Goal: Ask a question

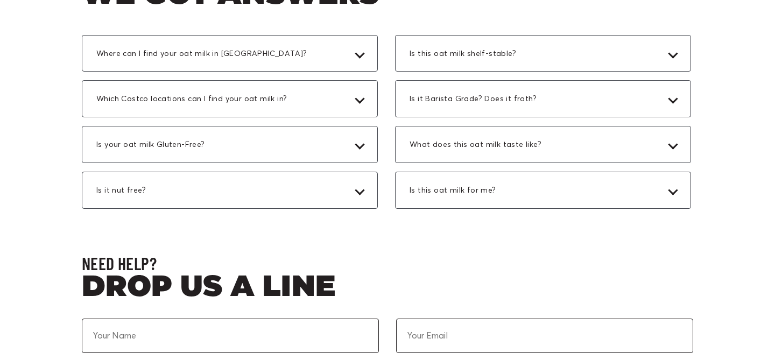
scroll to position [3125, 0]
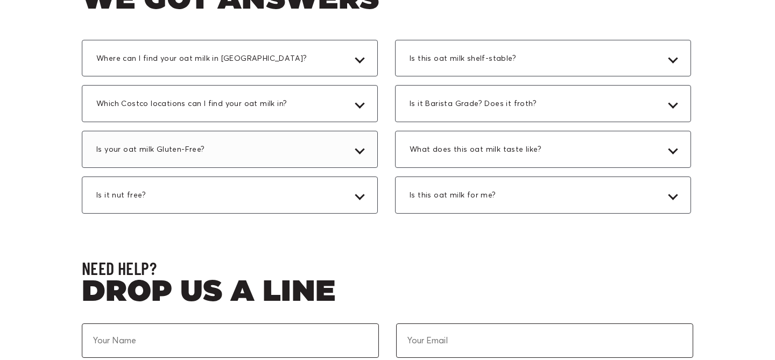
click at [324, 159] on div "Is your oat milk Gluten-Free?" at bounding box center [230, 149] width 296 height 37
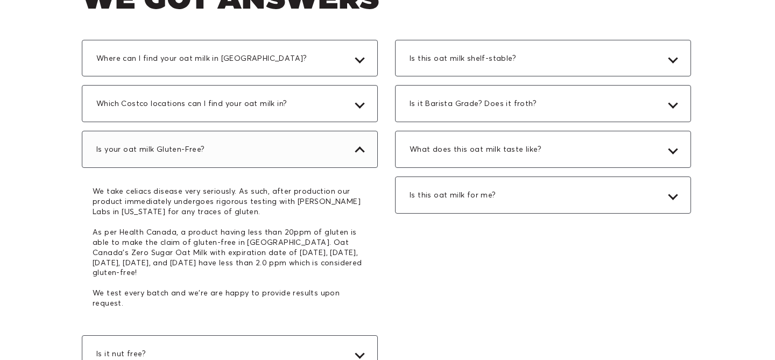
scroll to position [3202, 0]
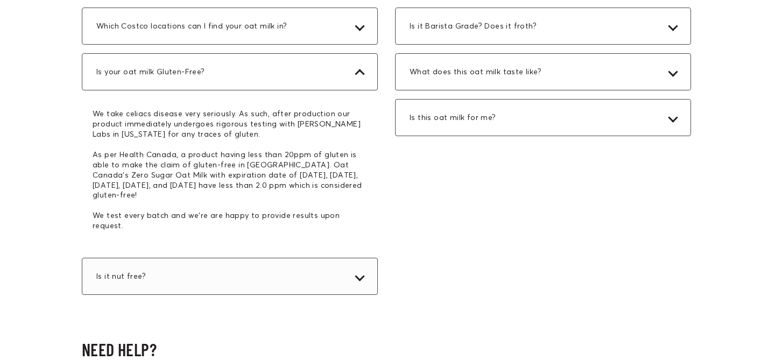
click at [341, 258] on div "Is it nut free?" at bounding box center [230, 276] width 296 height 37
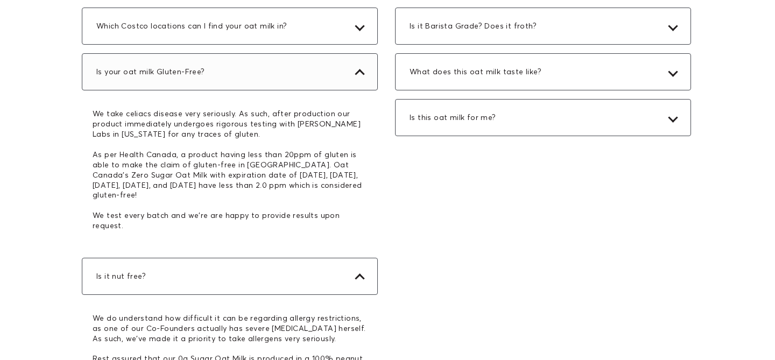
click at [349, 63] on div "Is your oat milk Gluten-Free?" at bounding box center [230, 71] width 296 height 37
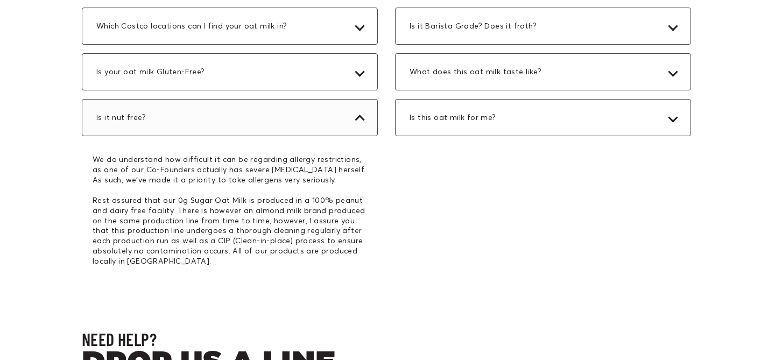
click at [348, 116] on div "Is it nut free?" at bounding box center [230, 117] width 296 height 37
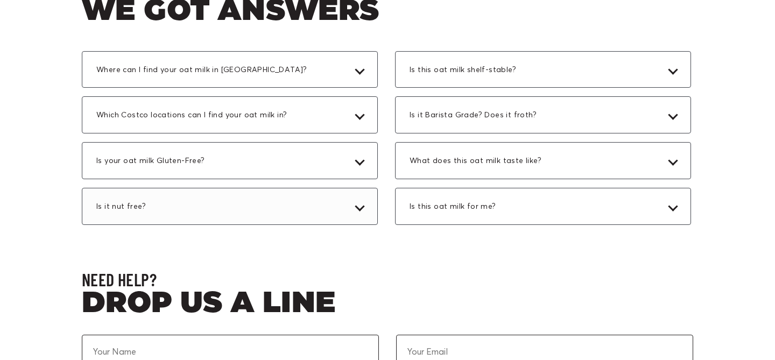
scroll to position [3112, 0]
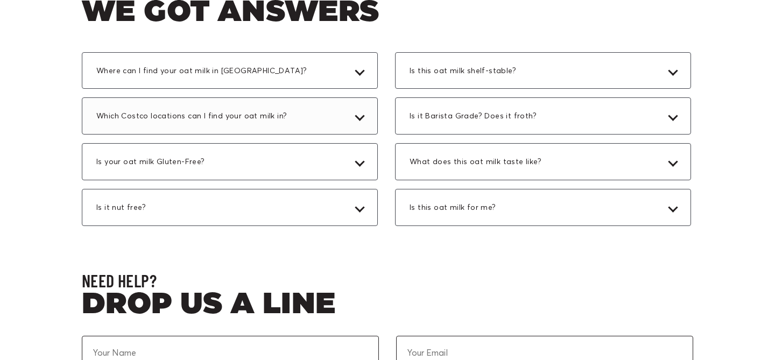
click at [348, 116] on div "Which Costco locations can I find your oat milk in?" at bounding box center [230, 115] width 296 height 37
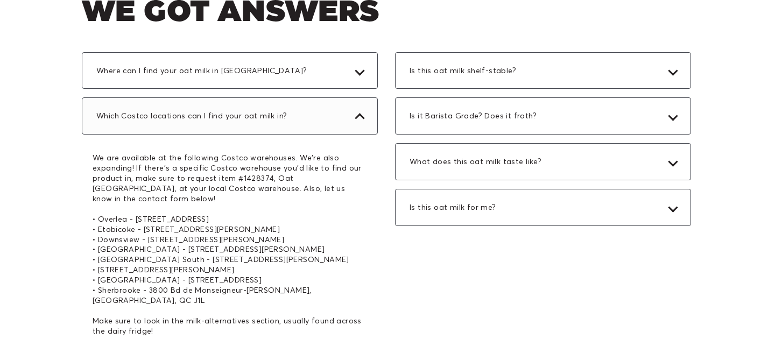
click at [348, 118] on div "Which Costco locations can I find your oat milk in?" at bounding box center [230, 115] width 296 height 37
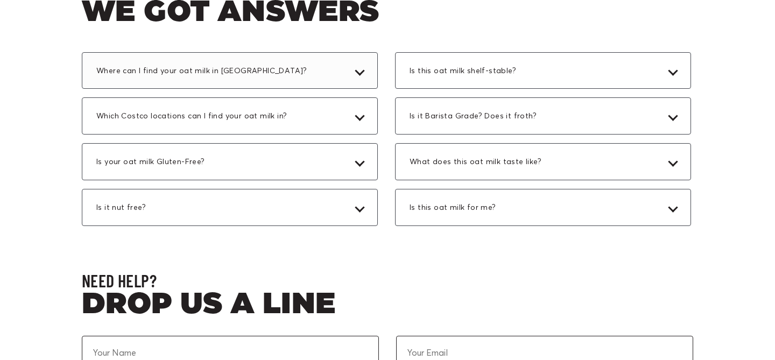
click at [341, 77] on div "Where can I find your oat milk in [GEOGRAPHIC_DATA]?" at bounding box center [230, 70] width 296 height 37
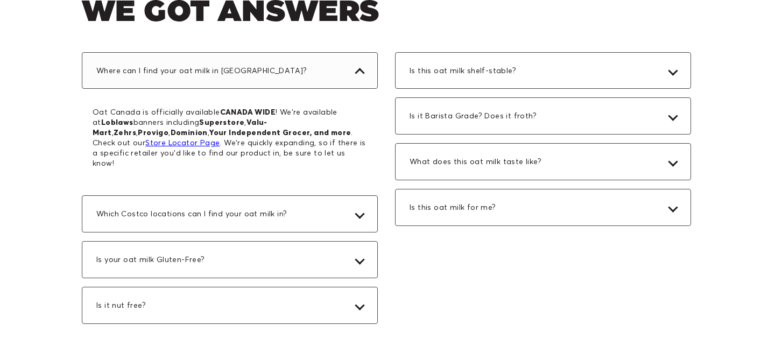
click at [330, 73] on div "Where can I find your oat milk in [GEOGRAPHIC_DATA]?" at bounding box center [230, 70] width 296 height 37
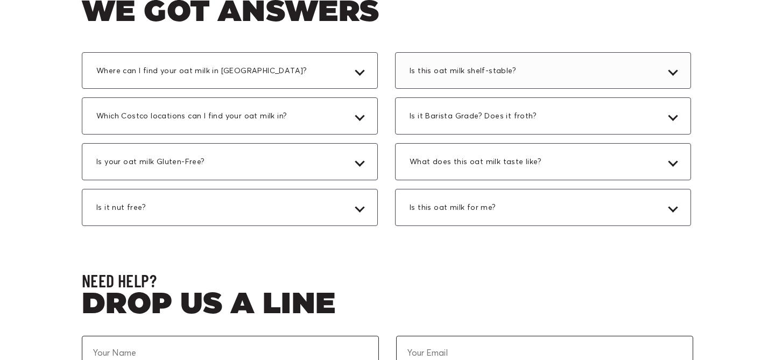
click at [408, 68] on div "Is this oat milk shelf-stable?" at bounding box center [543, 70] width 296 height 37
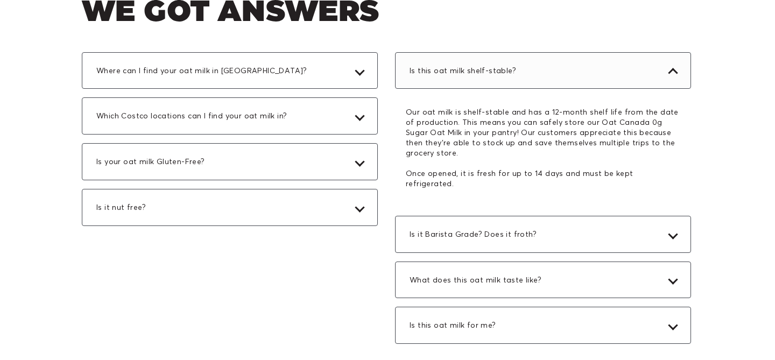
click at [467, 62] on div "Is this oat milk shelf-stable?" at bounding box center [543, 70] width 296 height 37
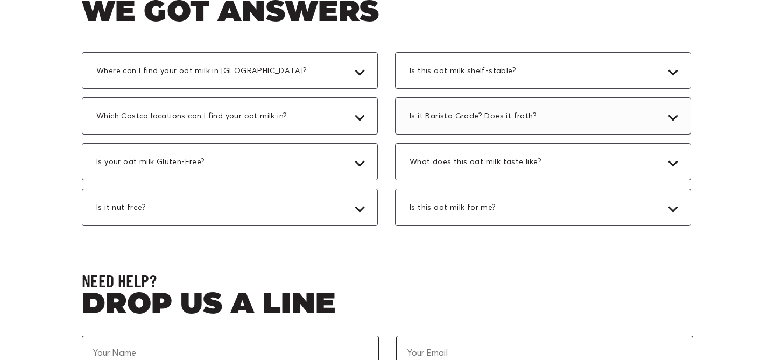
click at [486, 119] on span "Is it Barista Grade? Does it froth?" at bounding box center [476, 116] width 133 height 10
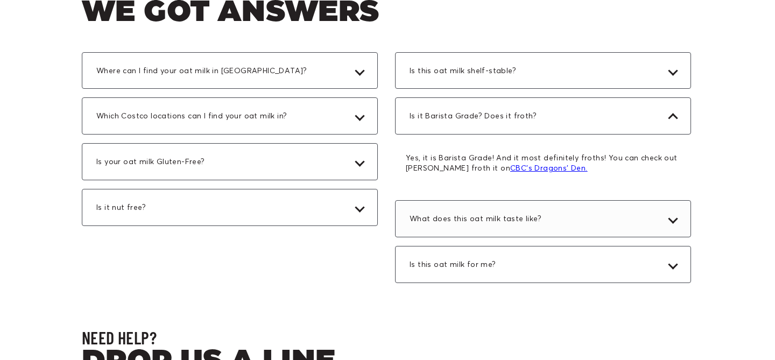
click at [525, 215] on span "What does this oat milk taste like?" at bounding box center [479, 219] width 138 height 10
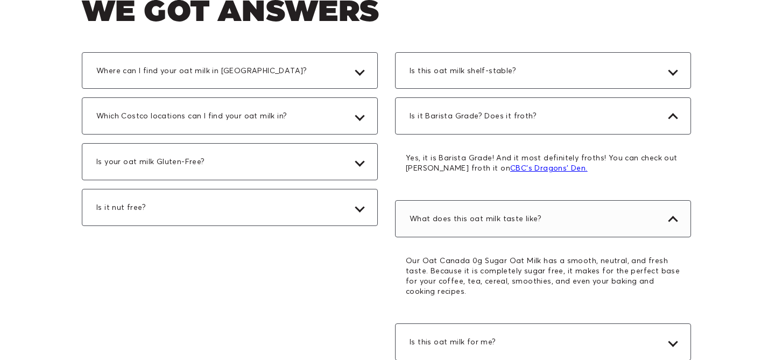
click at [525, 215] on span "What does this oat milk taste like?" at bounding box center [479, 219] width 138 height 10
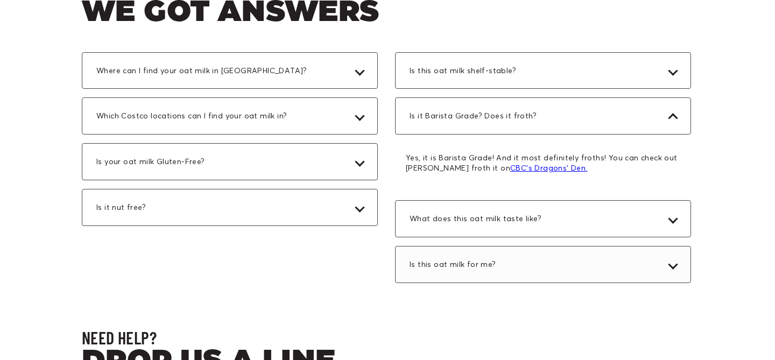
click at [523, 255] on div "Is this oat milk for me?" at bounding box center [543, 264] width 296 height 37
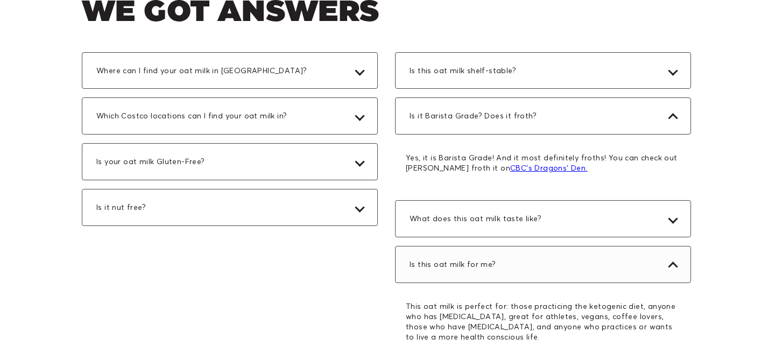
click at [524, 252] on div "Is this oat milk for me?" at bounding box center [543, 264] width 296 height 37
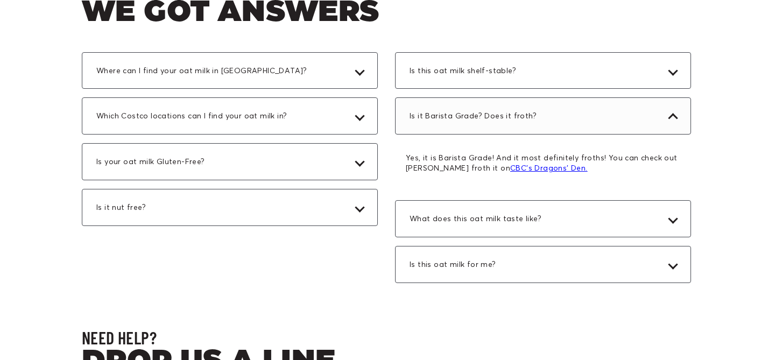
click at [537, 126] on div "Is it Barista Grade? Does it froth?" at bounding box center [543, 115] width 296 height 37
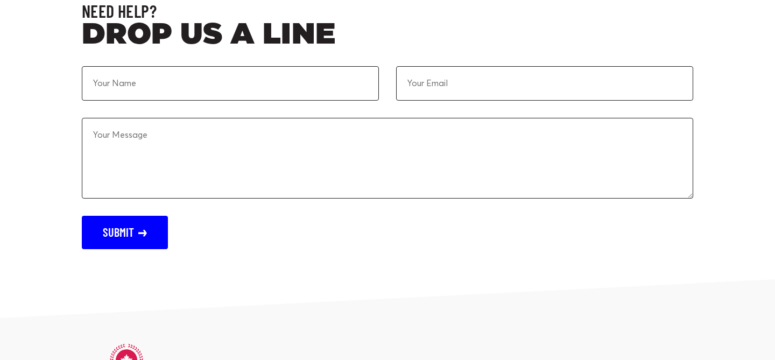
scroll to position [3390, 0]
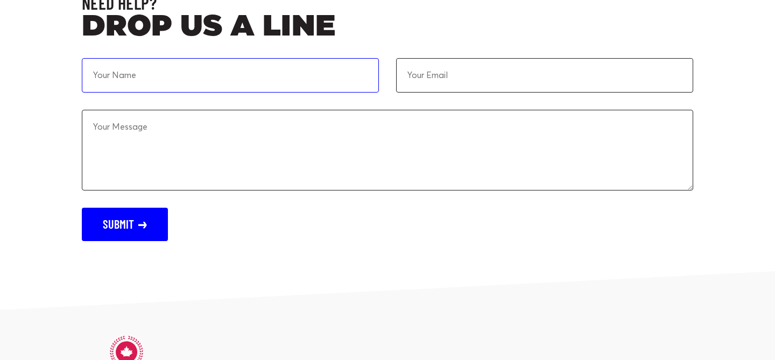
click at [228, 76] on input at bounding box center [230, 75] width 297 height 34
type input "[PERSON_NAME]"
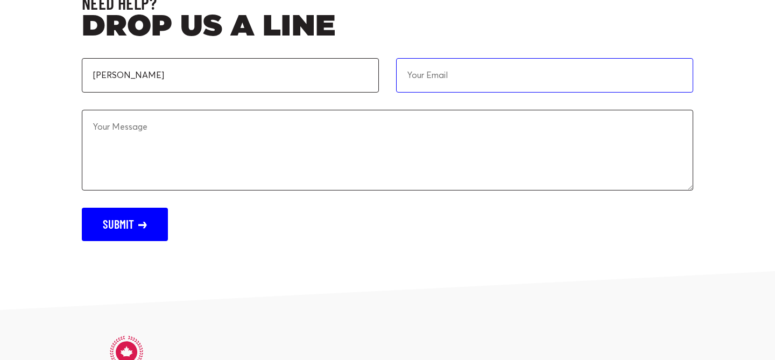
type input "[EMAIL_ADDRESS][DOMAIN_NAME]"
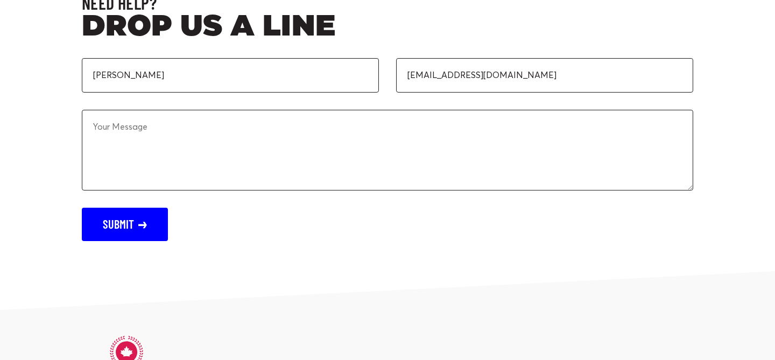
click at [237, 136] on textarea at bounding box center [387, 150] width 611 height 81
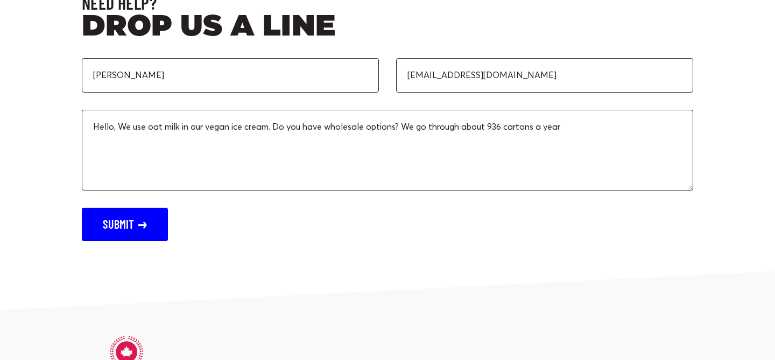
click at [543, 126] on textarea "Hello, We use oat milk in our vegan ice cream. Do you have wholesale options? W…" at bounding box center [387, 150] width 611 height 81
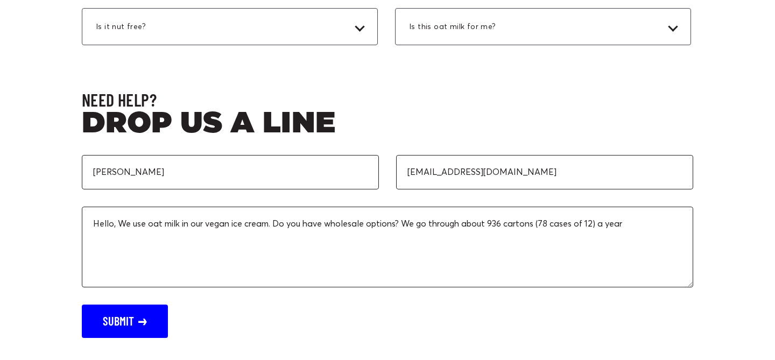
scroll to position [3293, 0]
click at [657, 224] on textarea "Hello, We use oat milk in our vegan ice cream. Do you have wholesale options? W…" at bounding box center [387, 247] width 611 height 81
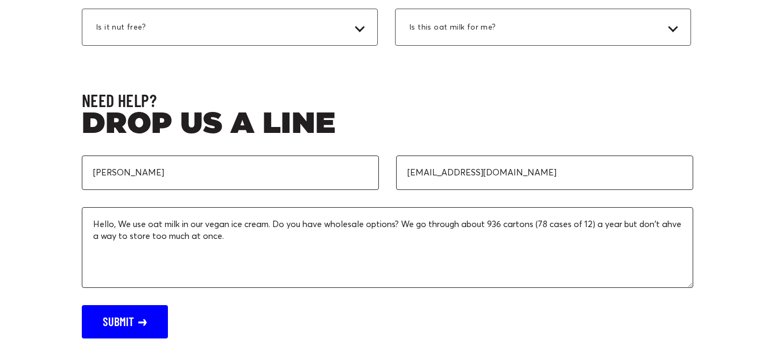
click at [105, 238] on textarea "Hello, We use oat milk in our vegan ice cream. Do you have wholesale options? W…" at bounding box center [387, 247] width 611 height 81
click at [277, 235] on textarea "Hello, We use oat milk in our vegan ice cream. Do you have wholesale options? W…" at bounding box center [387, 247] width 611 height 81
click at [255, 239] on textarea "Hello, We use oat milk in our vegan ice cream. Do you have wholesale options? W…" at bounding box center [387, 247] width 611 height 81
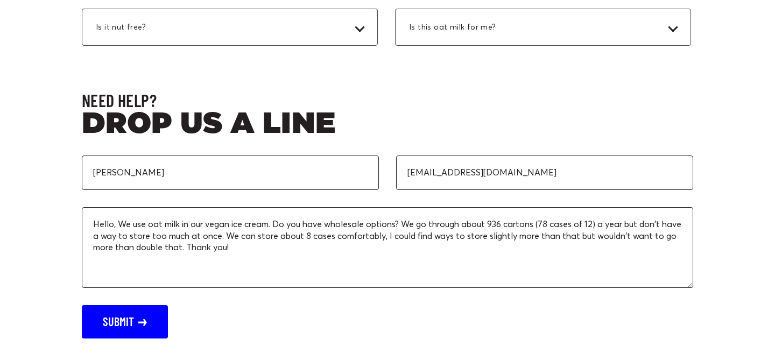
type textarea "Hello, We use oat milk in our vegan ice cream. Do you have wholesale options? W…"
click at [116, 311] on button "Submit" at bounding box center [125, 321] width 86 height 33
